Goal: Information Seeking & Learning: Learn about a topic

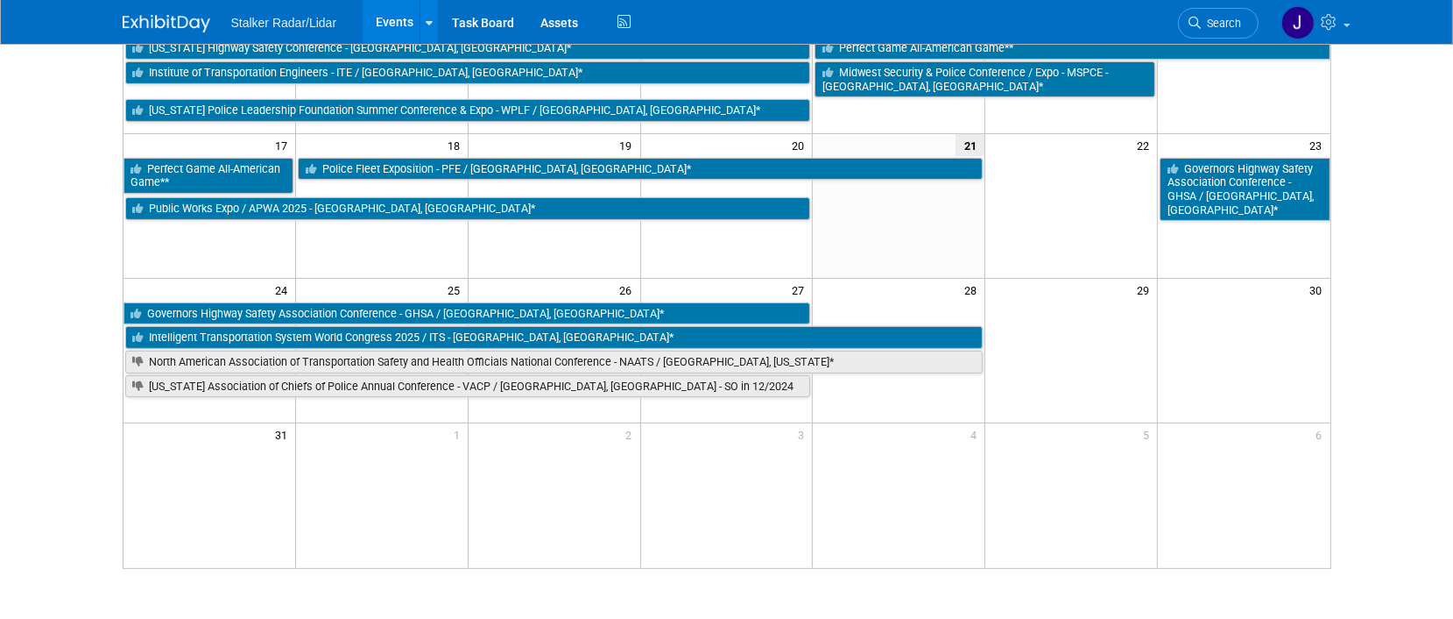
scroll to position [526, 0]
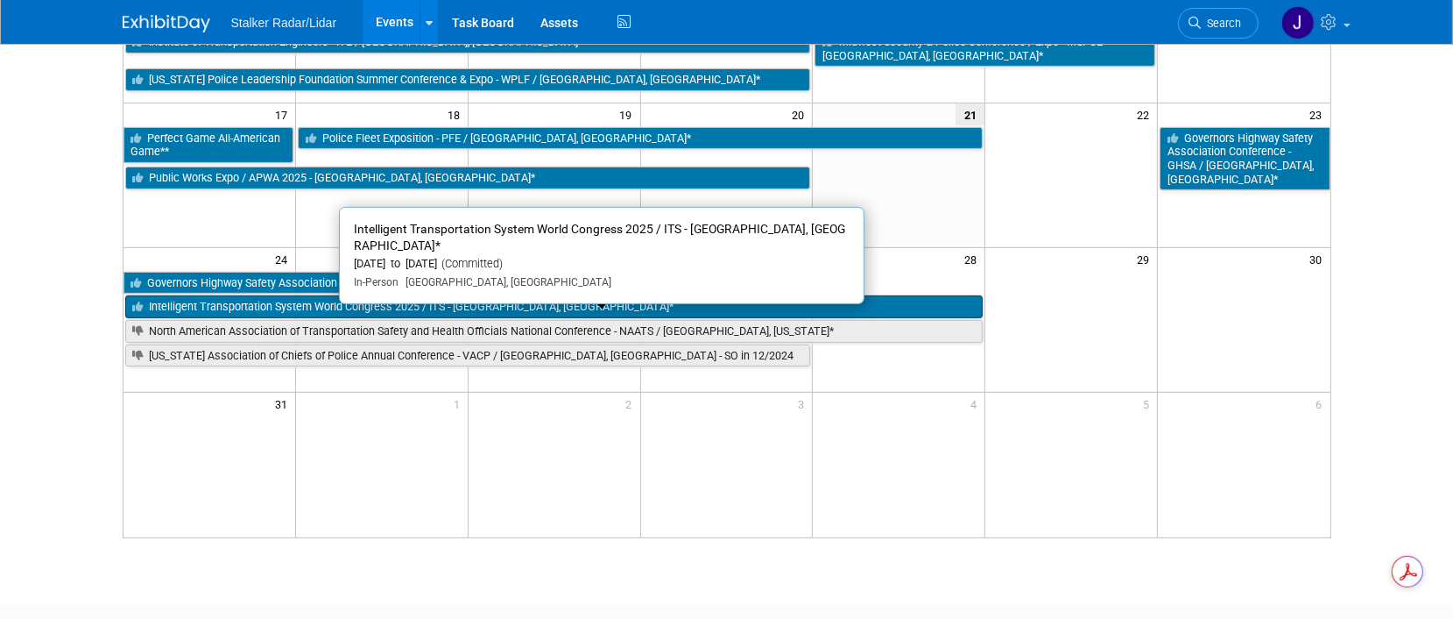
click at [477, 310] on link "Intelligent Transportation System World Congress 2025 / ITS - [GEOGRAPHIC_DATA]…" at bounding box center [554, 306] width 859 height 23
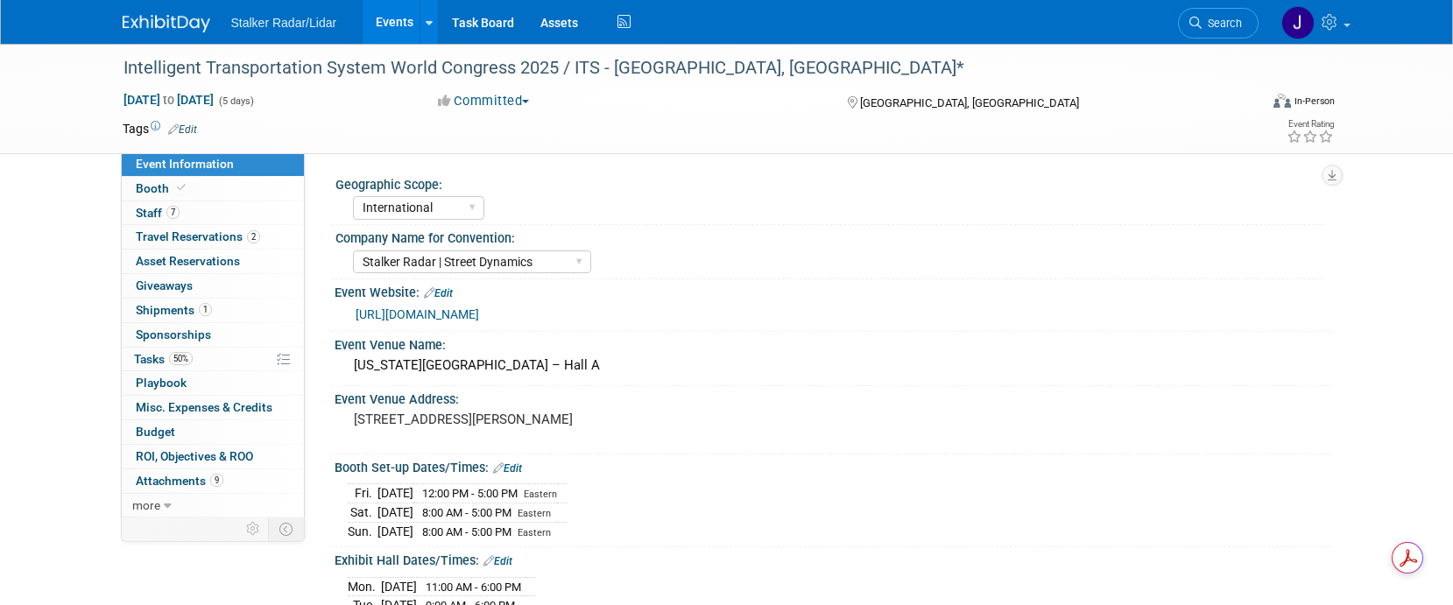
select select "International"
select select "Stalker Radar | Street Dynamics"
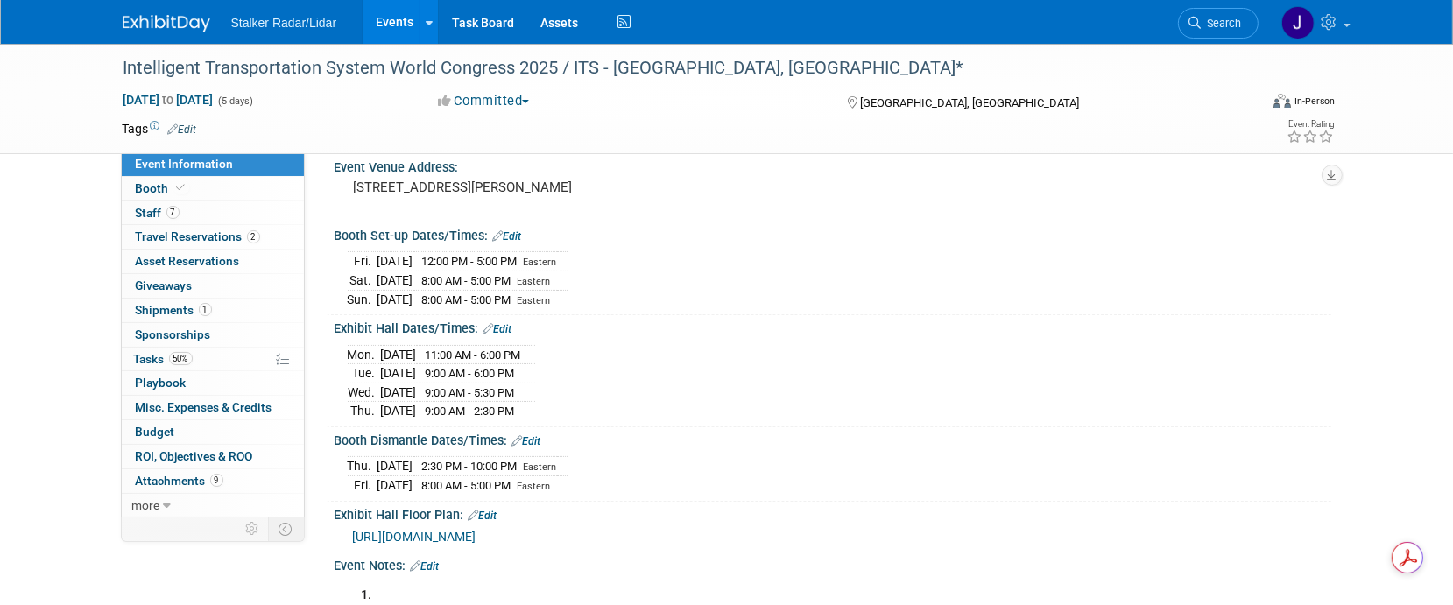
scroll to position [263, 0]
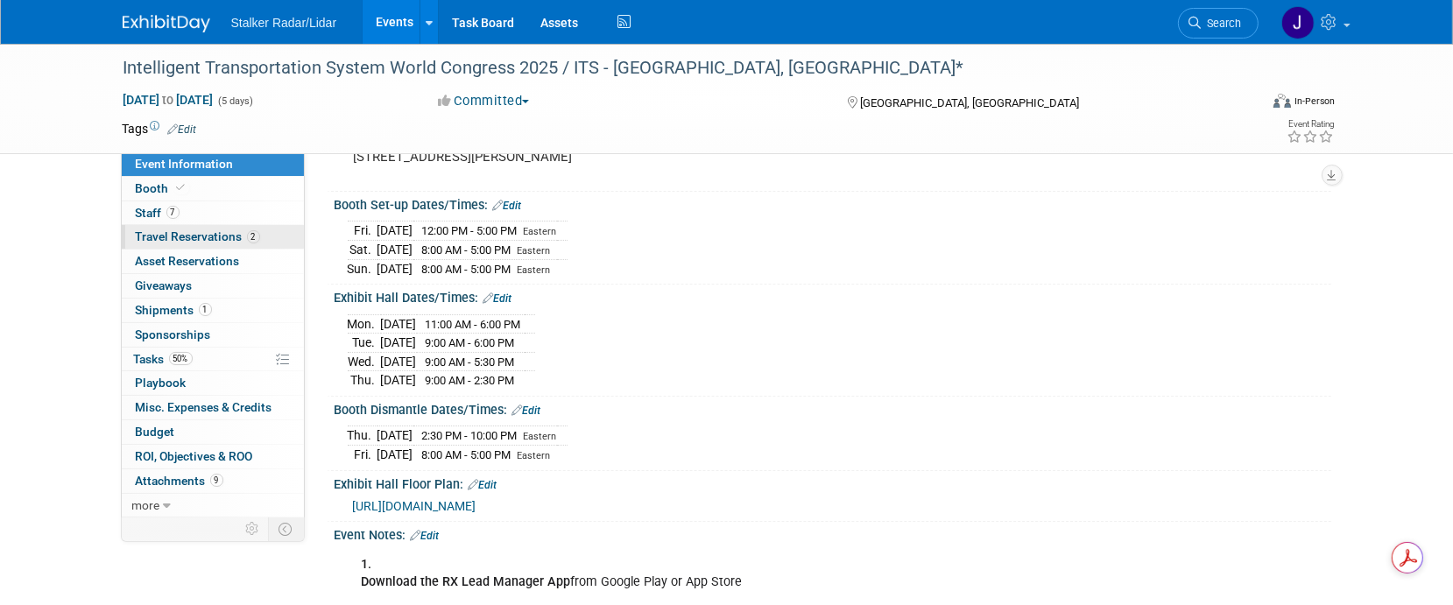
click at [224, 237] on span "Travel Reservations 2" at bounding box center [198, 237] width 124 height 14
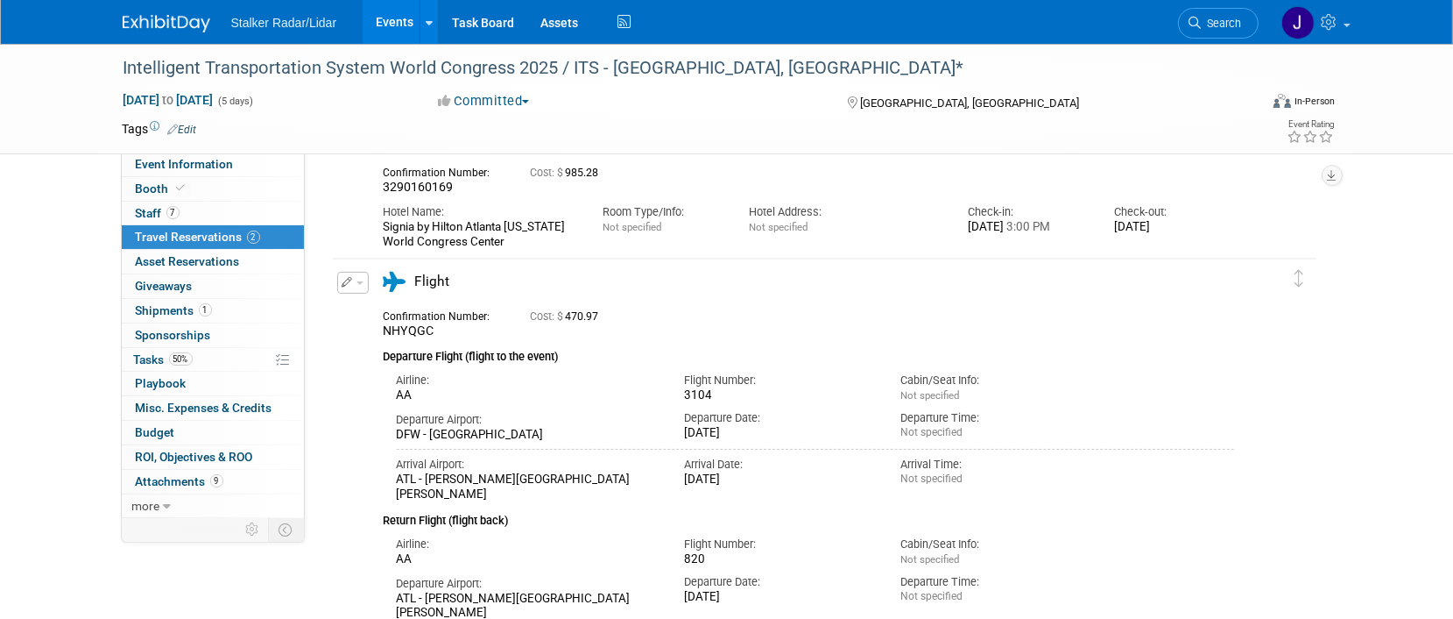
scroll to position [0, 0]
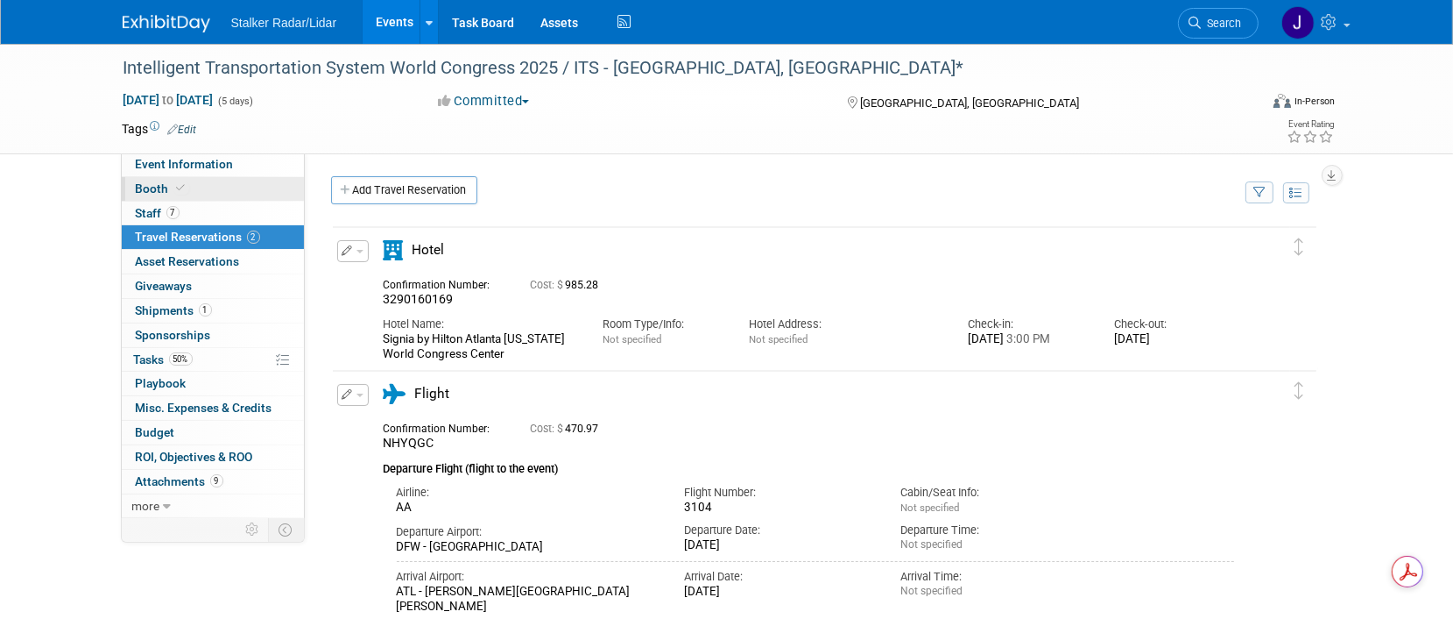
click at [158, 188] on span "Booth" at bounding box center [162, 188] width 53 height 14
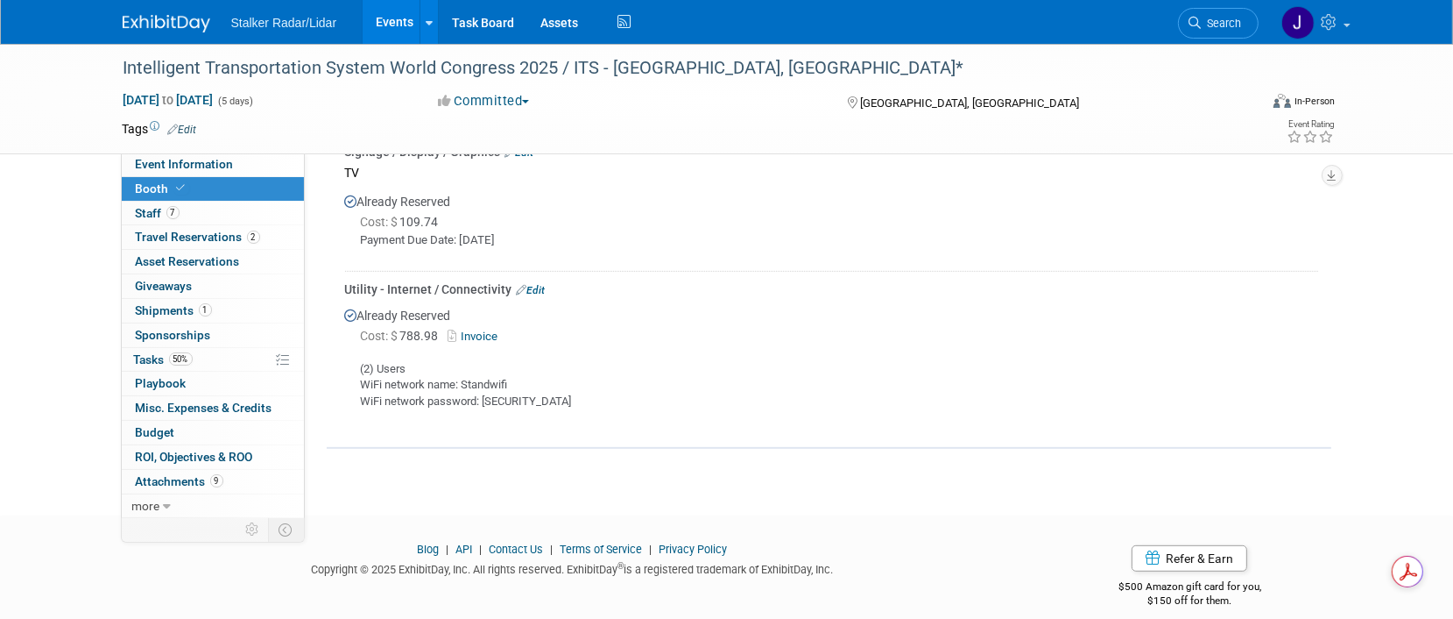
scroll to position [743, 0]
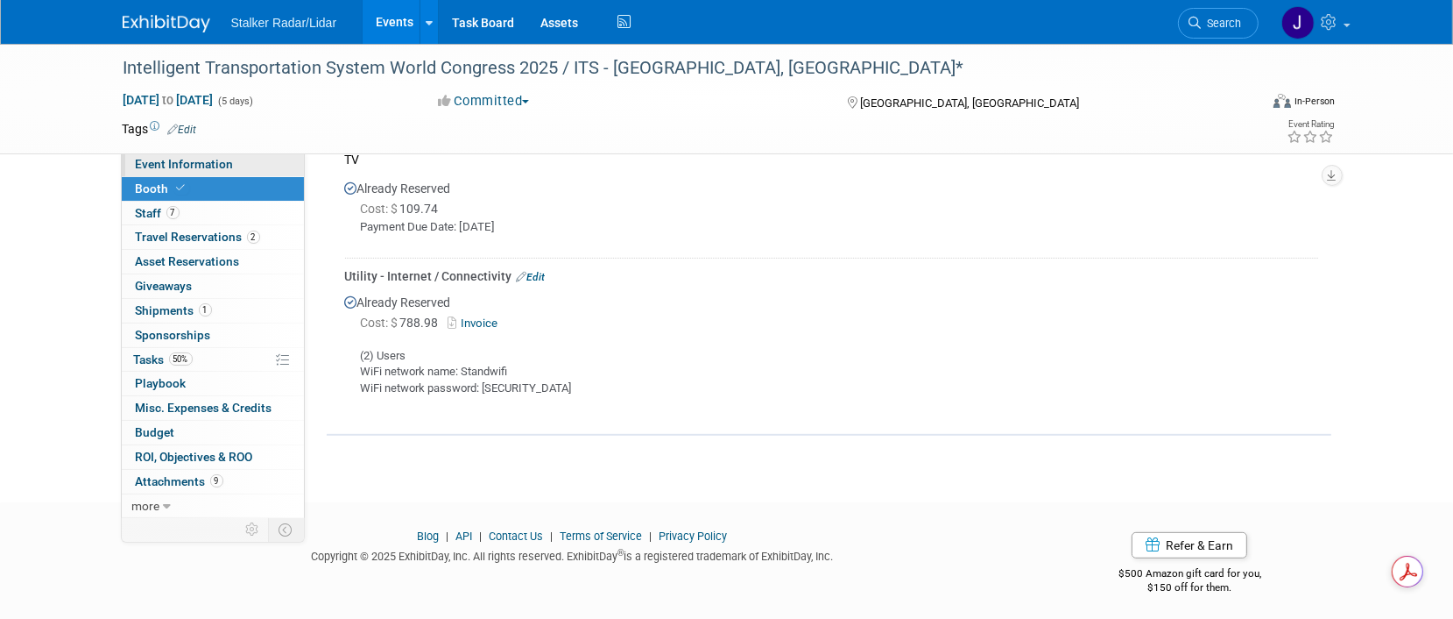
click at [151, 169] on span "Event Information" at bounding box center [185, 164] width 98 height 14
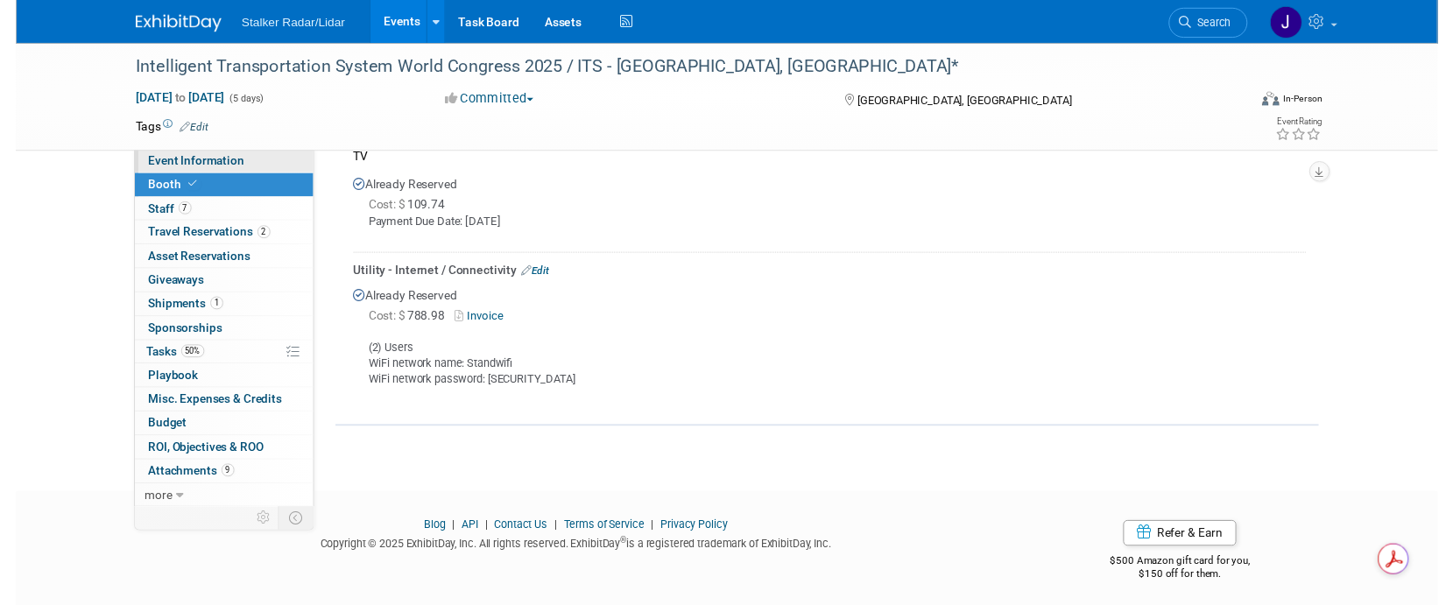
scroll to position [0, 0]
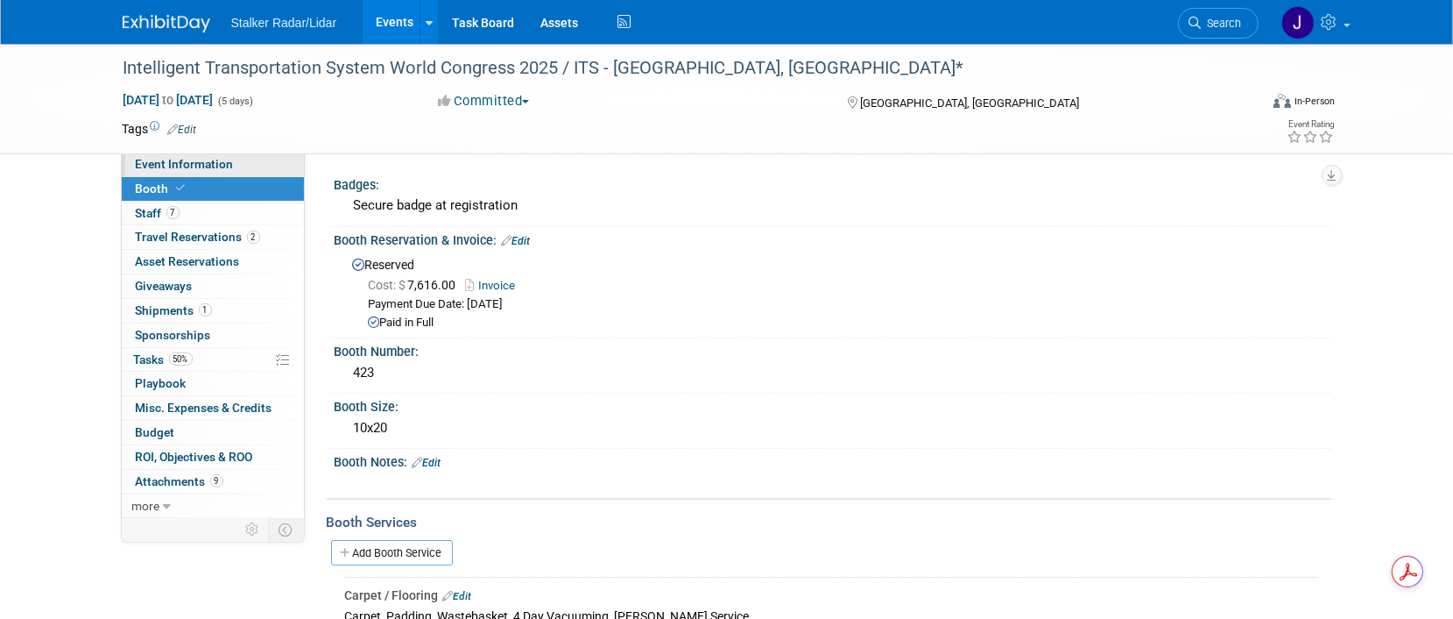
select select "International"
select select "Stalker Radar | Street Dynamics"
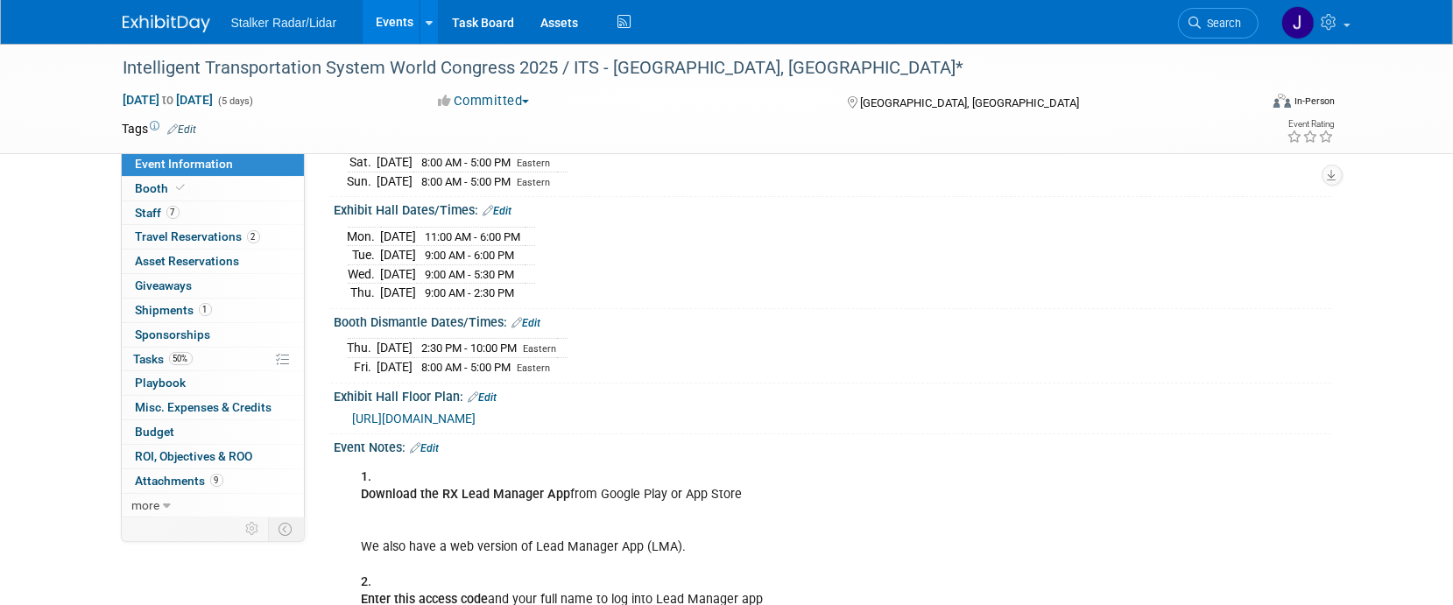
scroll to position [263, 0]
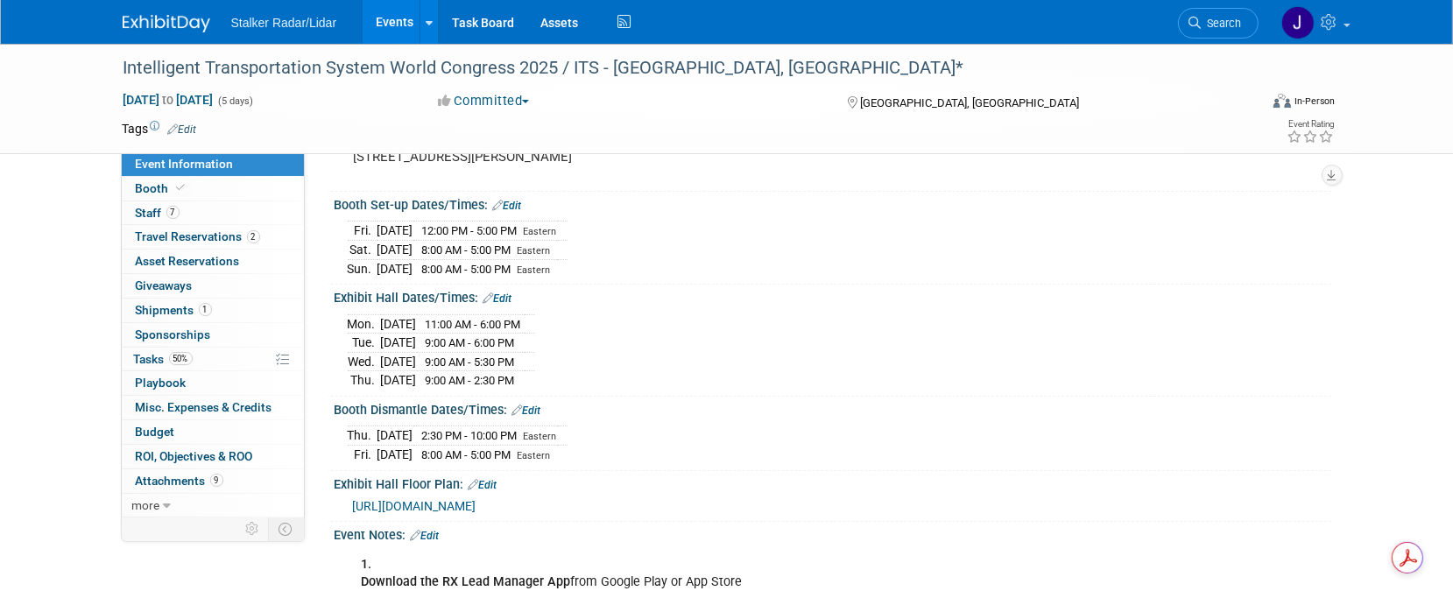
drag, startPoint x: 351, startPoint y: 355, endPoint x: 560, endPoint y: 360, distance: 208.6
click at [535, 353] on tr "[DATE] 9:00 AM - 6:00 PM" at bounding box center [441, 343] width 187 height 19
click at [390, 365] on td "[DATE]" at bounding box center [399, 361] width 36 height 19
click at [350, 371] on td "Wed." at bounding box center [364, 361] width 33 height 19
click at [381, 353] on td "[DATE]" at bounding box center [399, 343] width 36 height 19
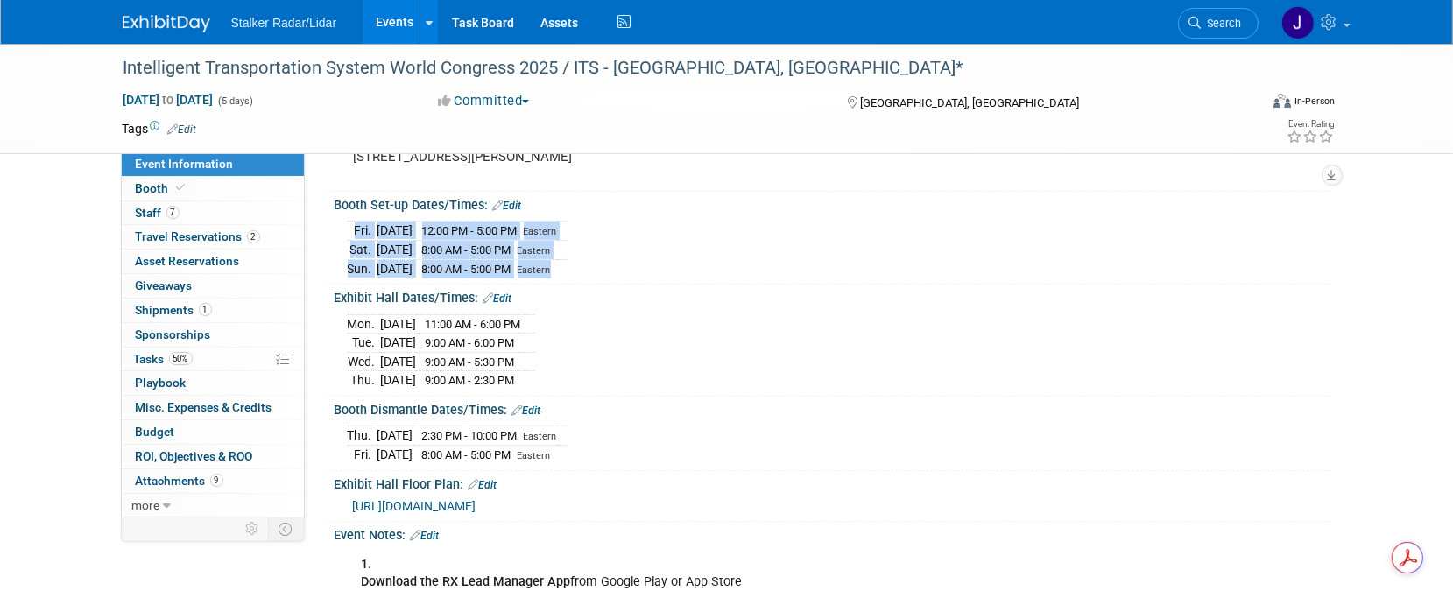
drag, startPoint x: 586, startPoint y: 283, endPoint x: 335, endPoint y: 284, distance: 251.4
click at [335, 279] on div "[DATE] 12:00 PM - 5:00 PM Eastern [DATE] 8:00 AM - 5:00 PM Eastern" at bounding box center [833, 245] width 997 height 67
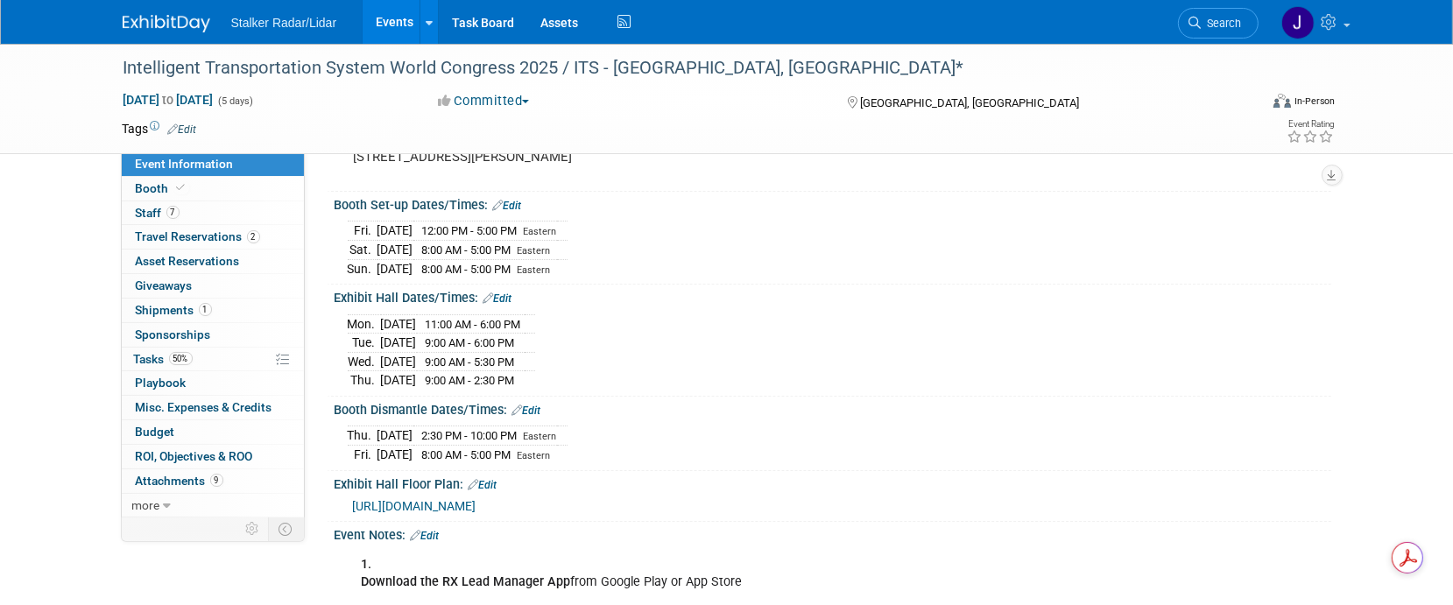
click at [629, 285] on div "Booth Set-up Dates/Times: Edit [DATE] 12:00 PM - 5:00 PM Eastern [DATE]" at bounding box center [829, 238] width 1005 height 93
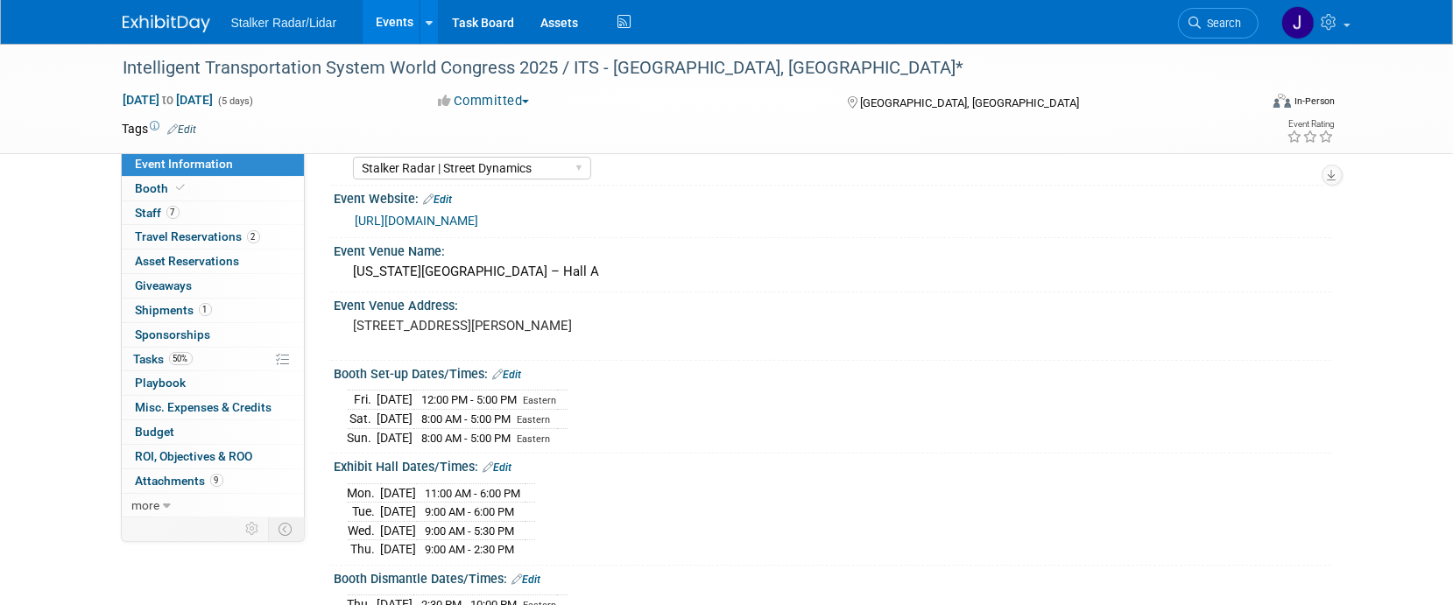
scroll to position [0, 0]
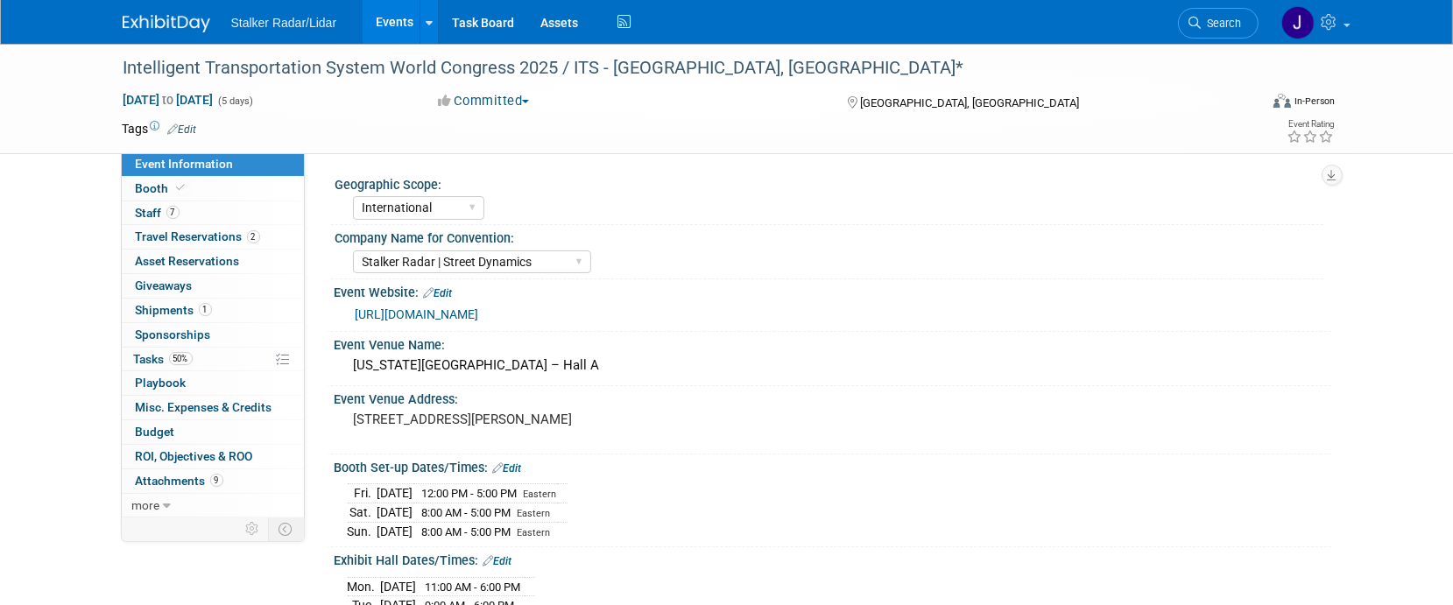
click at [479, 311] on link "[URL][DOMAIN_NAME]" at bounding box center [418, 315] width 124 height 14
